Goal: Task Accomplishment & Management: Manage account settings

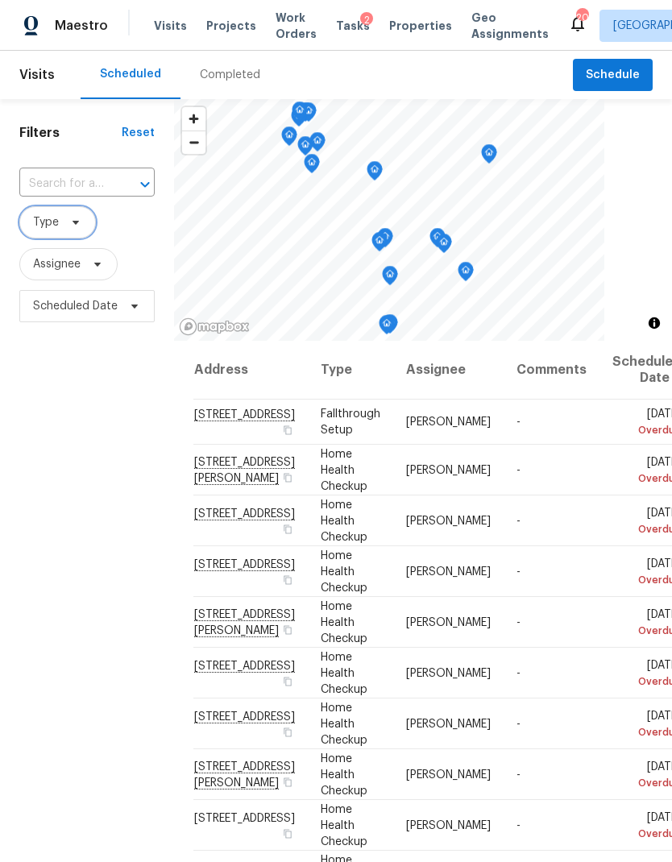
click at [64, 235] on span "Type" at bounding box center [57, 222] width 77 height 32
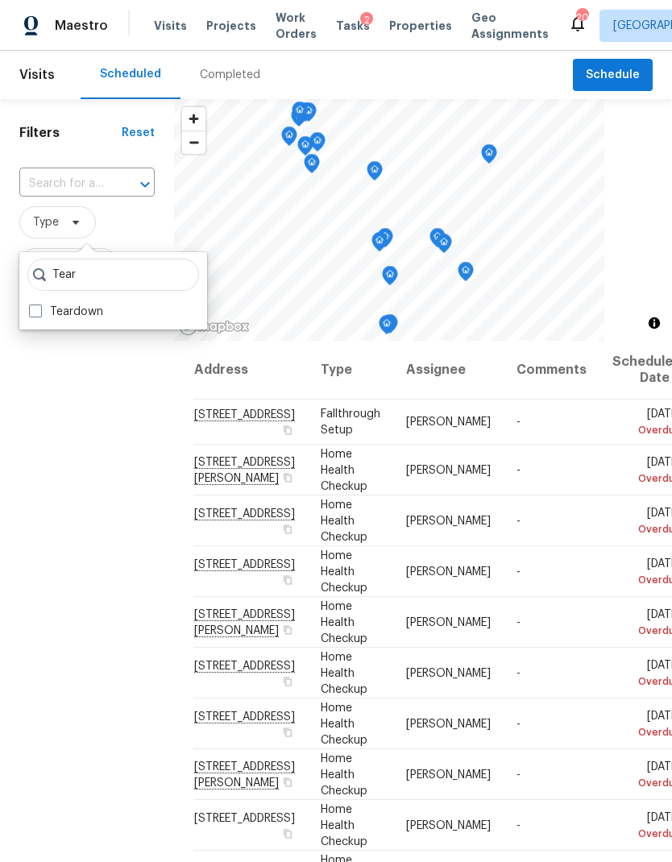
type input "Tear"
click at [100, 311] on label "Teardown" at bounding box center [66, 312] width 74 height 16
click at [39, 311] on input "Teardown" at bounding box center [34, 309] width 10 height 10
checkbox input "true"
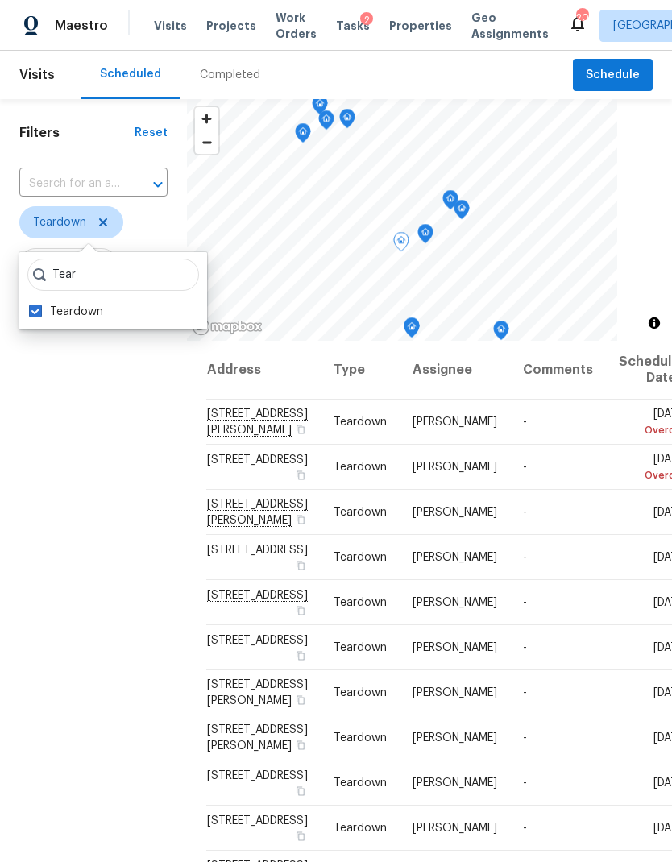
click at [0, 0] on span at bounding box center [0, 0] width 0 height 0
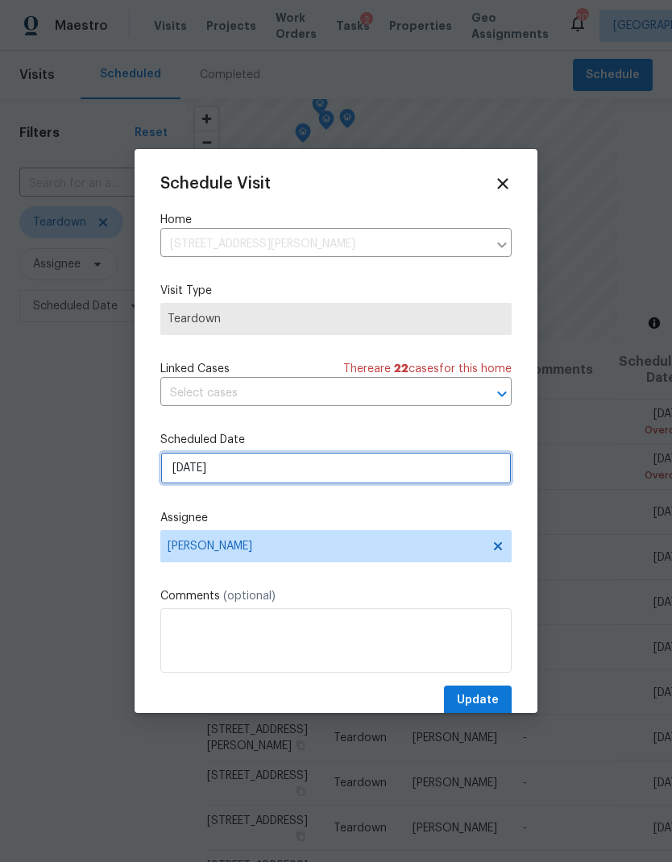
click at [328, 471] on input "[DATE]" at bounding box center [335, 468] width 351 height 32
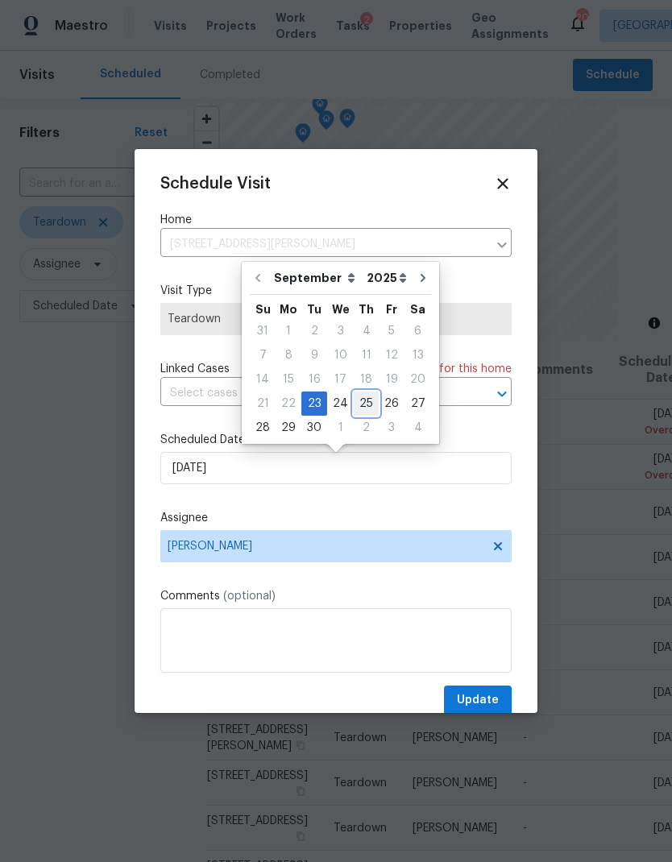
click at [363, 401] on div "25" at bounding box center [366, 403] width 25 height 23
type input "[DATE]"
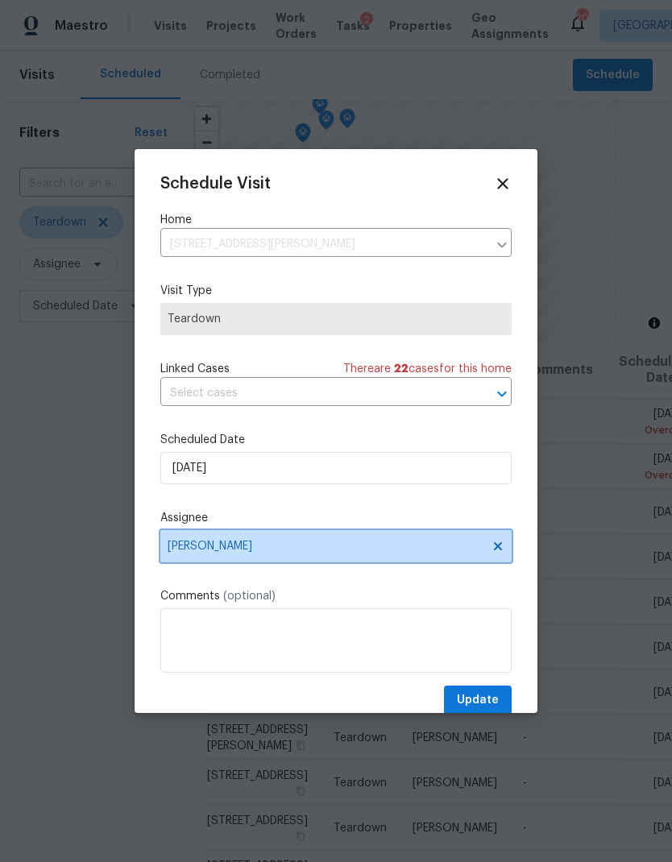
click at [375, 546] on span "[PERSON_NAME]" at bounding box center [326, 546] width 316 height 13
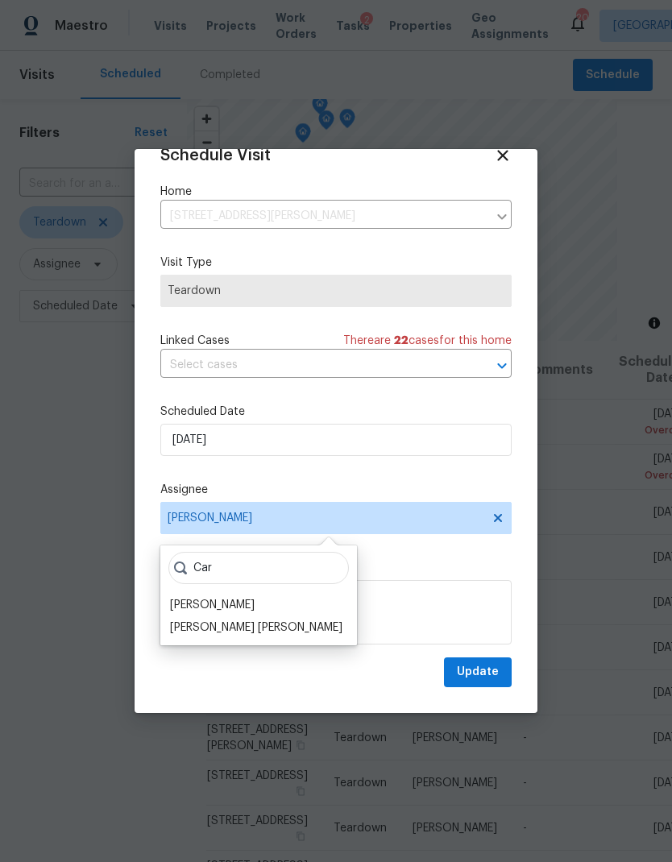
scroll to position [31, 0]
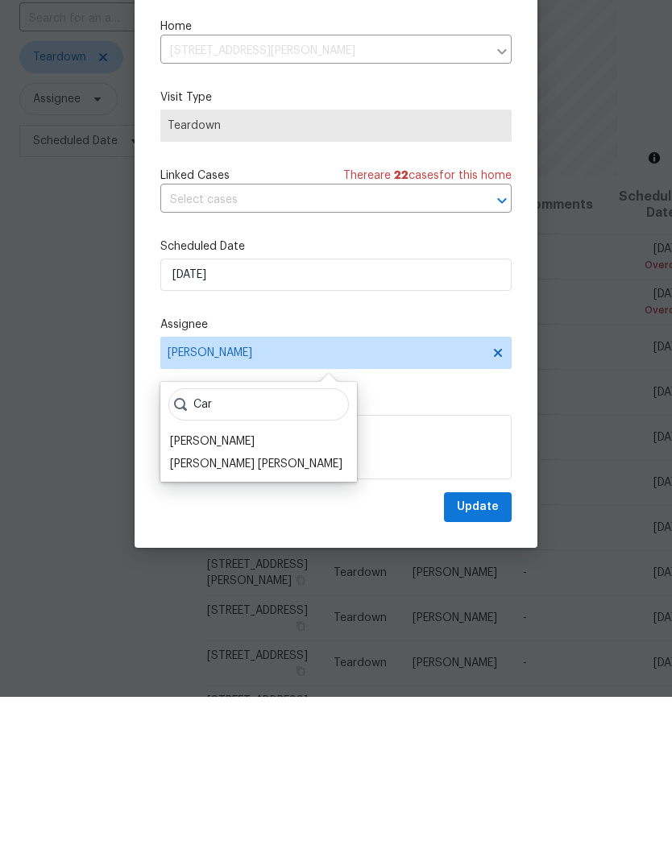
type input "Car"
click at [202, 599] on div "[PERSON_NAME]" at bounding box center [212, 607] width 85 height 16
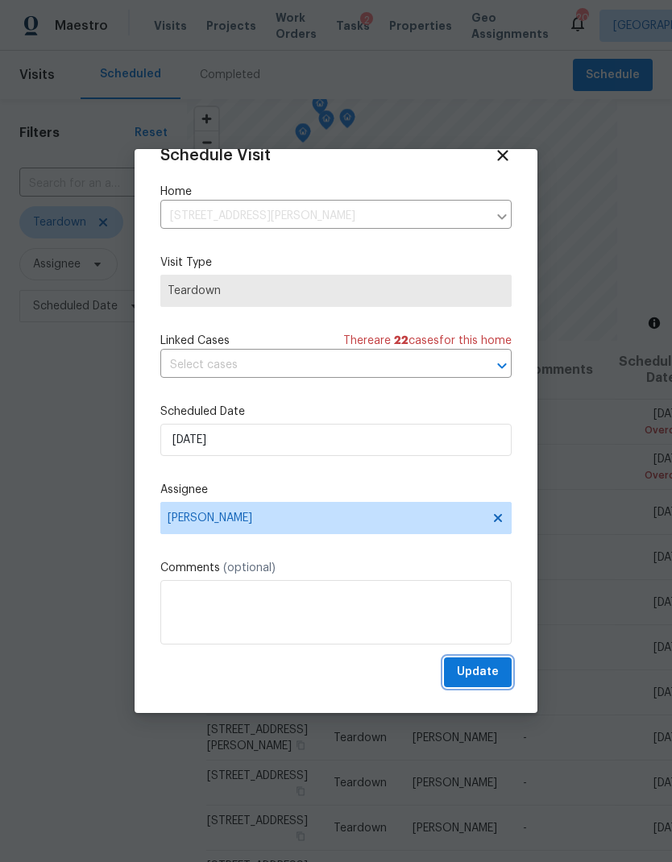
click at [488, 666] on span "Update" at bounding box center [478, 672] width 42 height 20
